Goal: Task Accomplishment & Management: Manage account settings

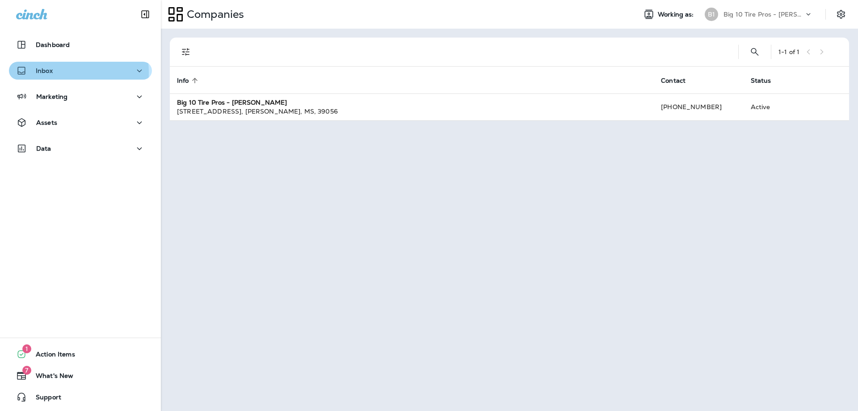
click at [57, 72] on div "Inbox" at bounding box center [80, 70] width 129 height 11
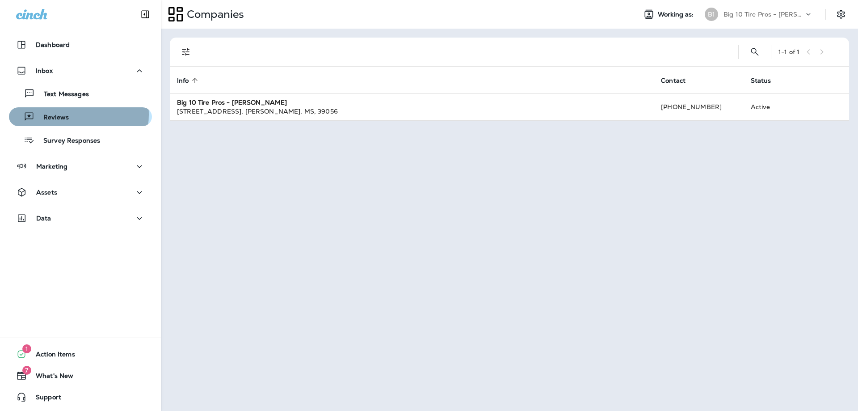
click at [61, 114] on p "Reviews" at bounding box center [51, 118] width 34 height 8
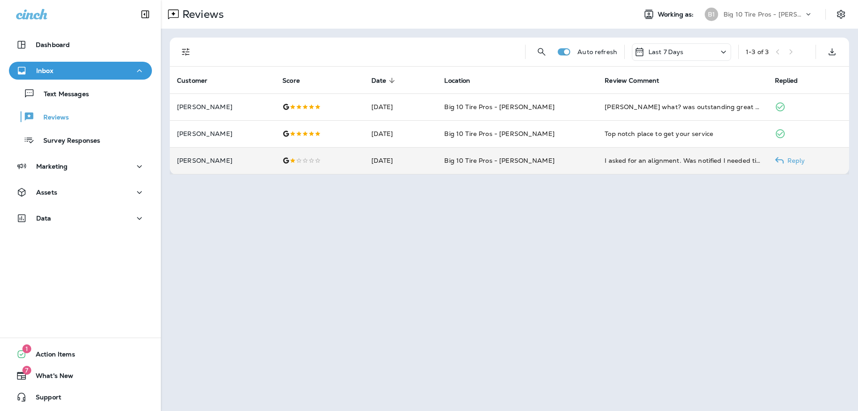
click at [319, 161] on div at bounding box center [319, 160] width 74 height 7
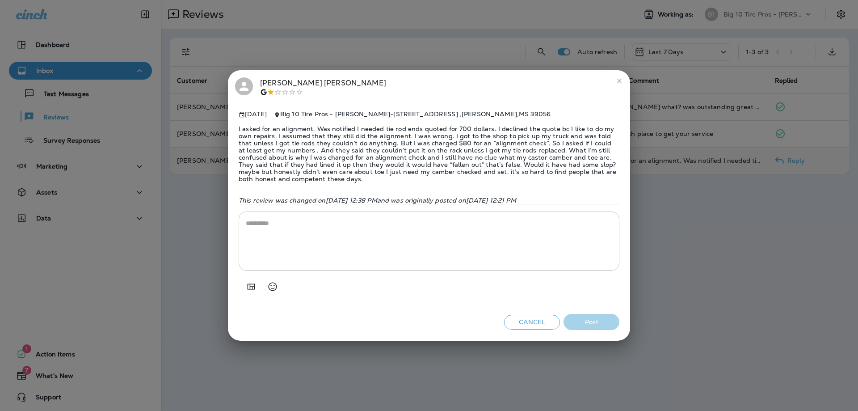
drag, startPoint x: 233, startPoint y: 79, endPoint x: 516, endPoint y: 202, distance: 308.2
click at [516, 202] on div "[PERSON_NAME] [DATE] Big 10 Tire Pros - Clinton - [STREET_ADDRESS] This review …" at bounding box center [429, 205] width 402 height 271
copy div "Loremip Dolorsitam Con 09, 9370 Adi 77 Elit Sedd - Eiusmod - 253 Tem Incid Utla…"
click at [749, 315] on div "[PERSON_NAME] [DATE] Big 10 Tire Pros - Clinton - [STREET_ADDRESS] This review …" at bounding box center [429, 205] width 858 height 411
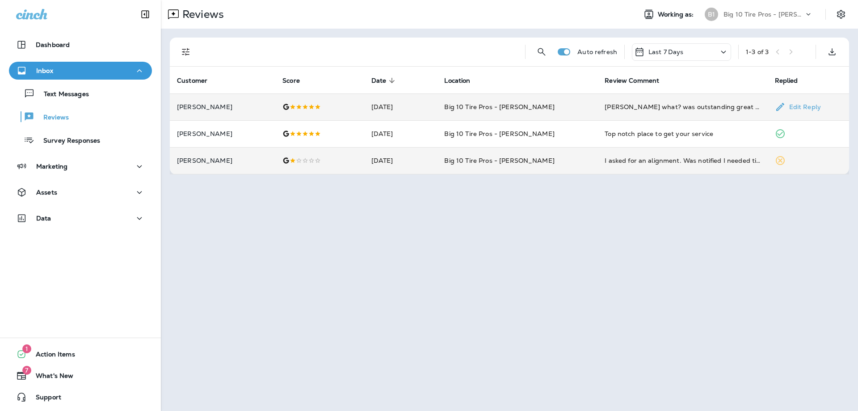
click at [571, 109] on td "Big 10 Tire Pros - [PERSON_NAME]" at bounding box center [517, 106] width 160 height 27
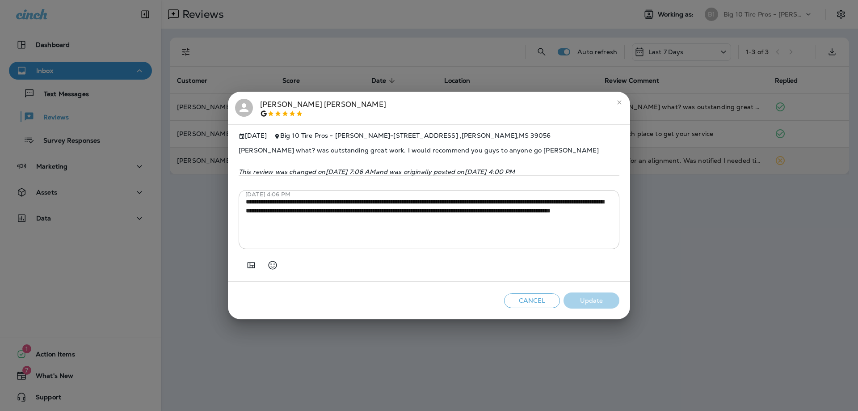
click at [617, 99] on icon "close" at bounding box center [619, 102] width 7 height 7
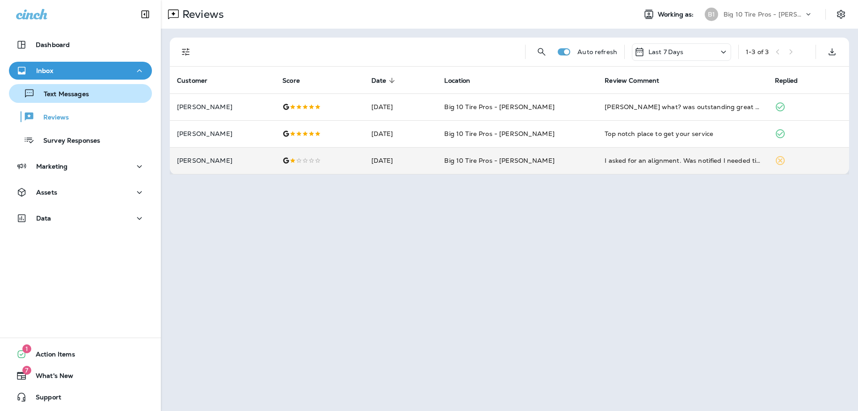
click at [78, 99] on div "Text Messages" at bounding box center [51, 93] width 76 height 13
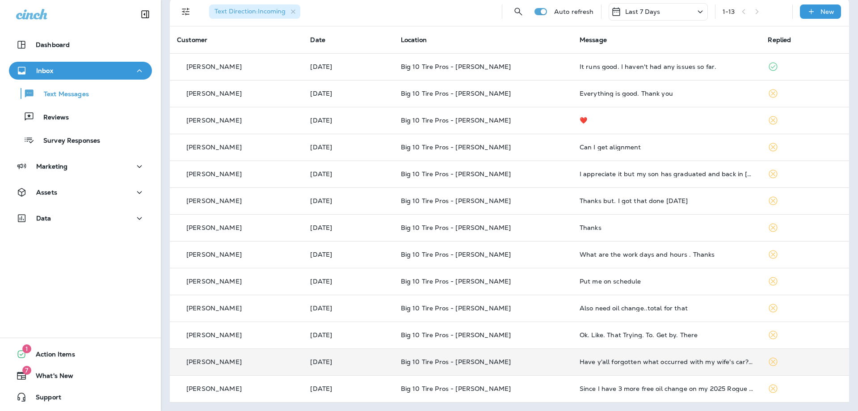
scroll to position [41, 0]
